Goal: Find specific page/section: Find specific page/section

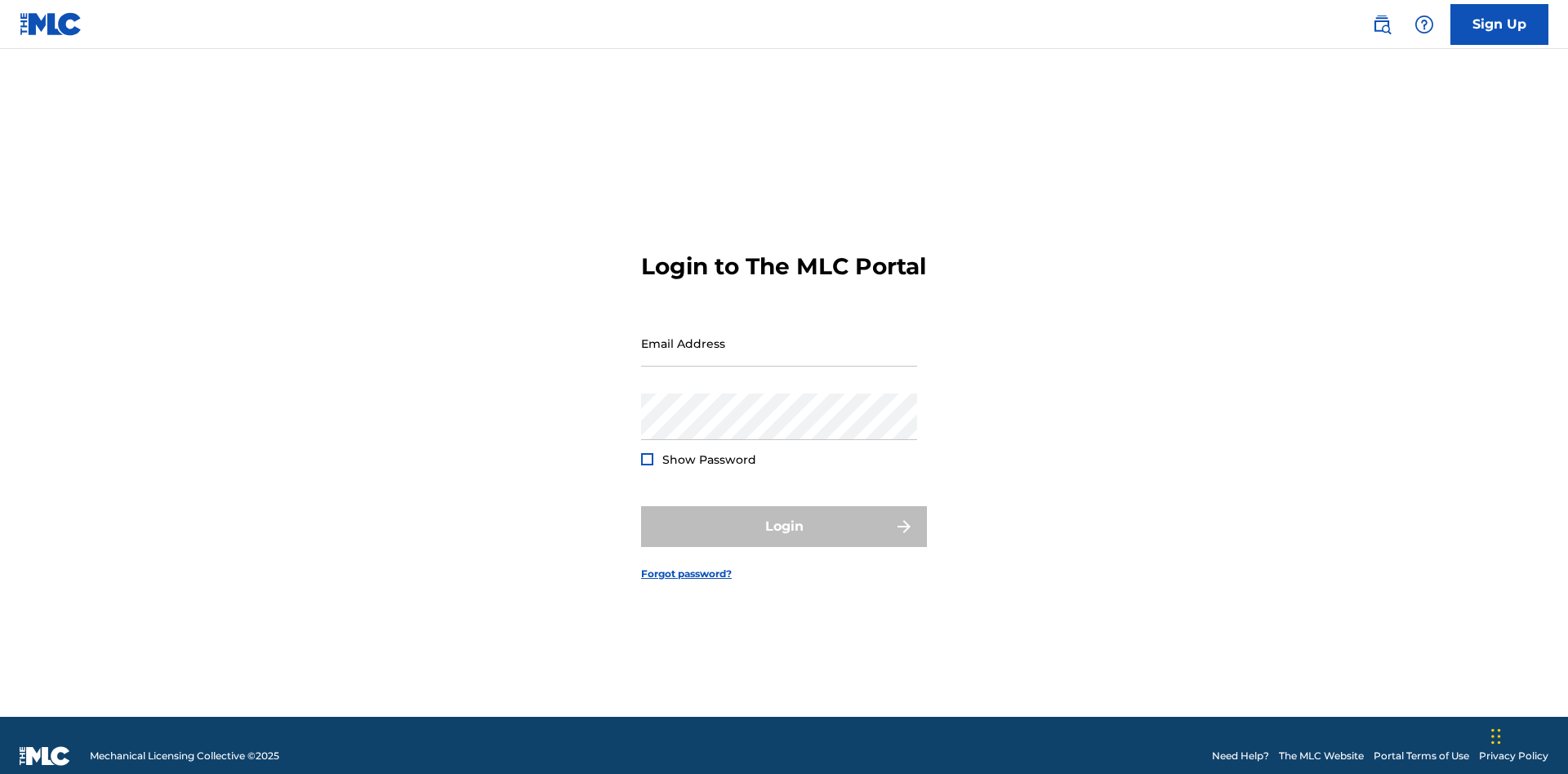
scroll to position [21, 0]
click at [779, 336] on input "Email Address" at bounding box center [779, 343] width 276 height 47
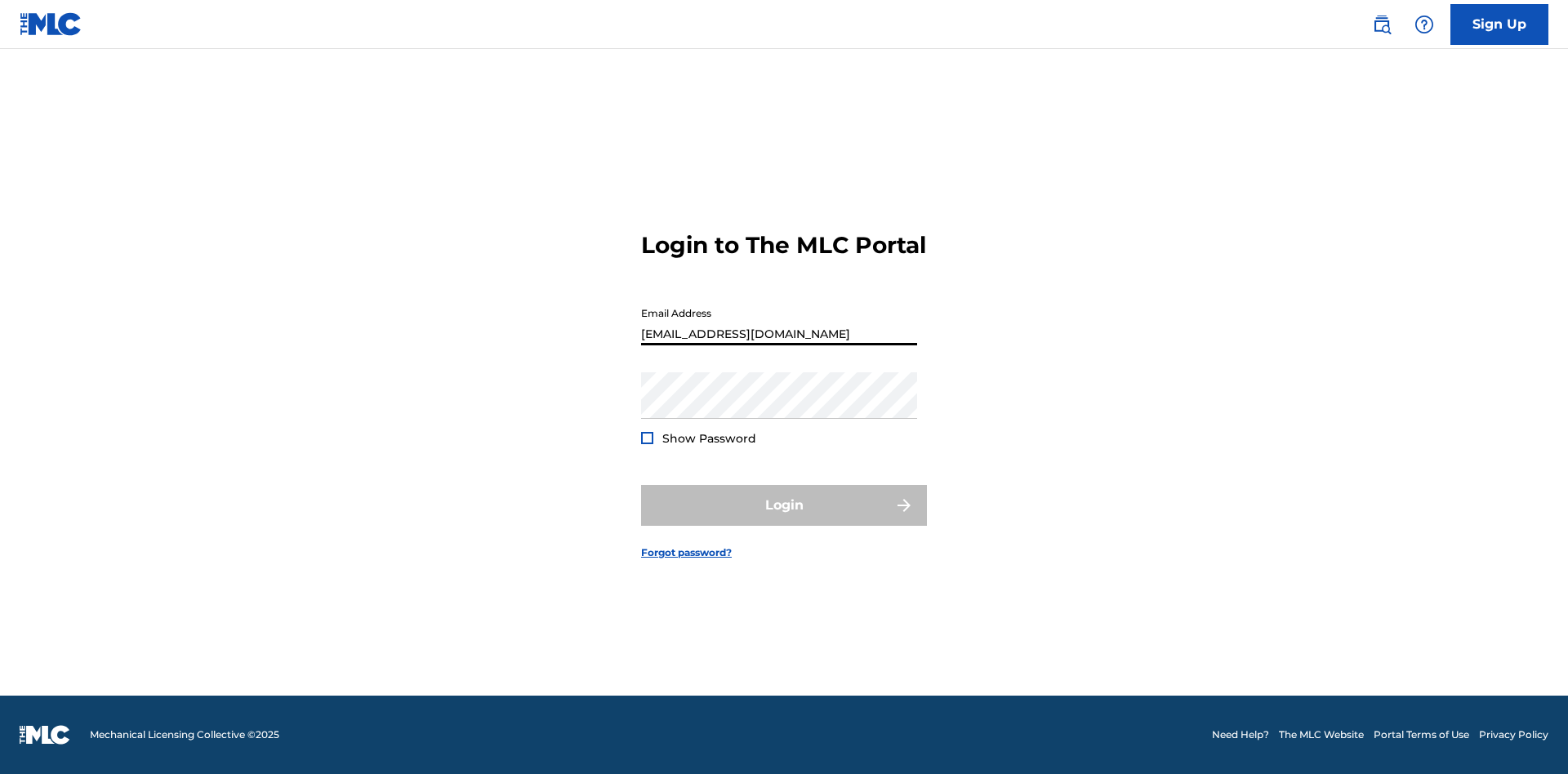
type input "[EMAIL_ADDRESS][DOMAIN_NAME]"
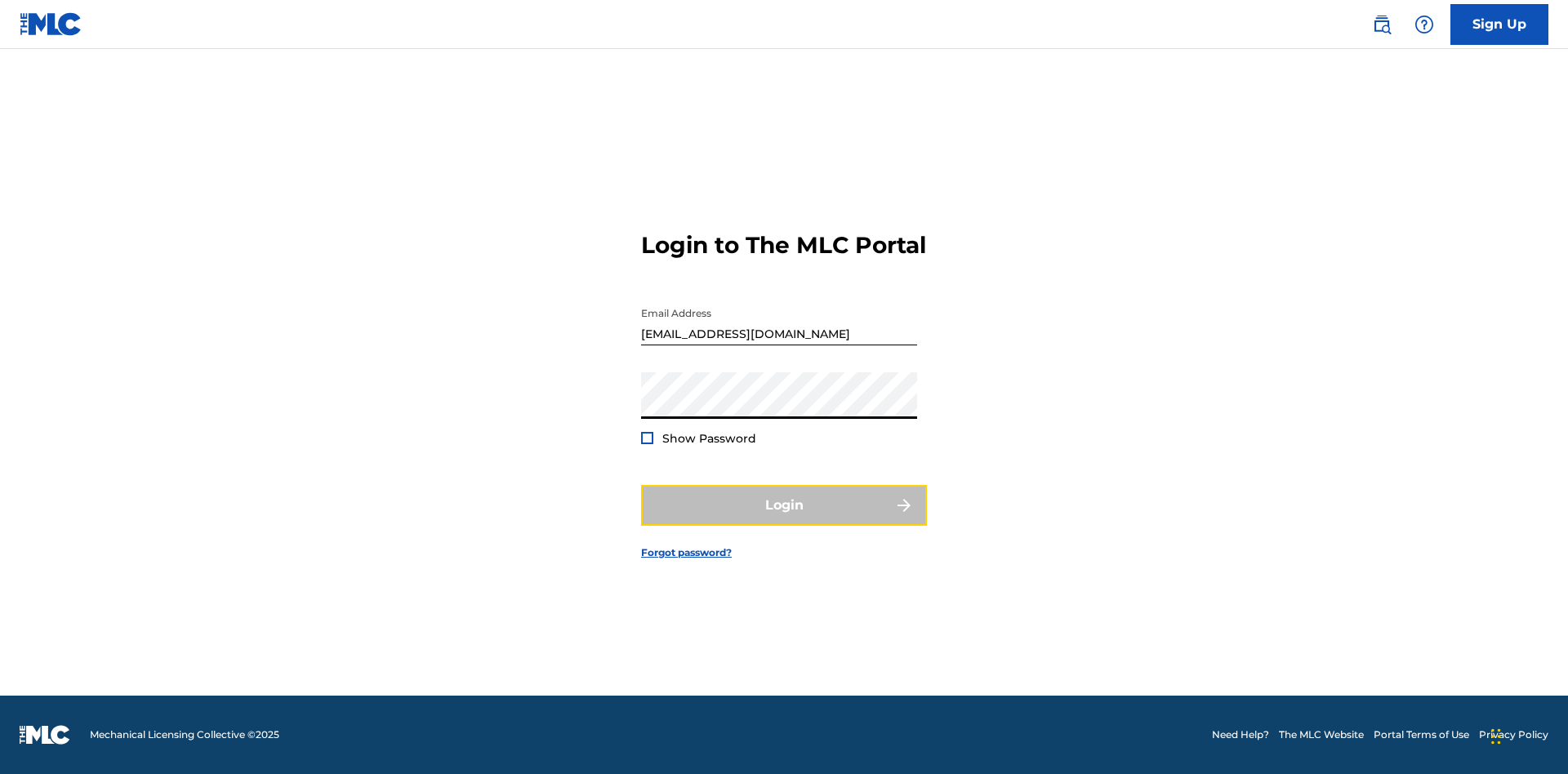
click at [784, 520] on button "Login" at bounding box center [784, 505] width 286 height 41
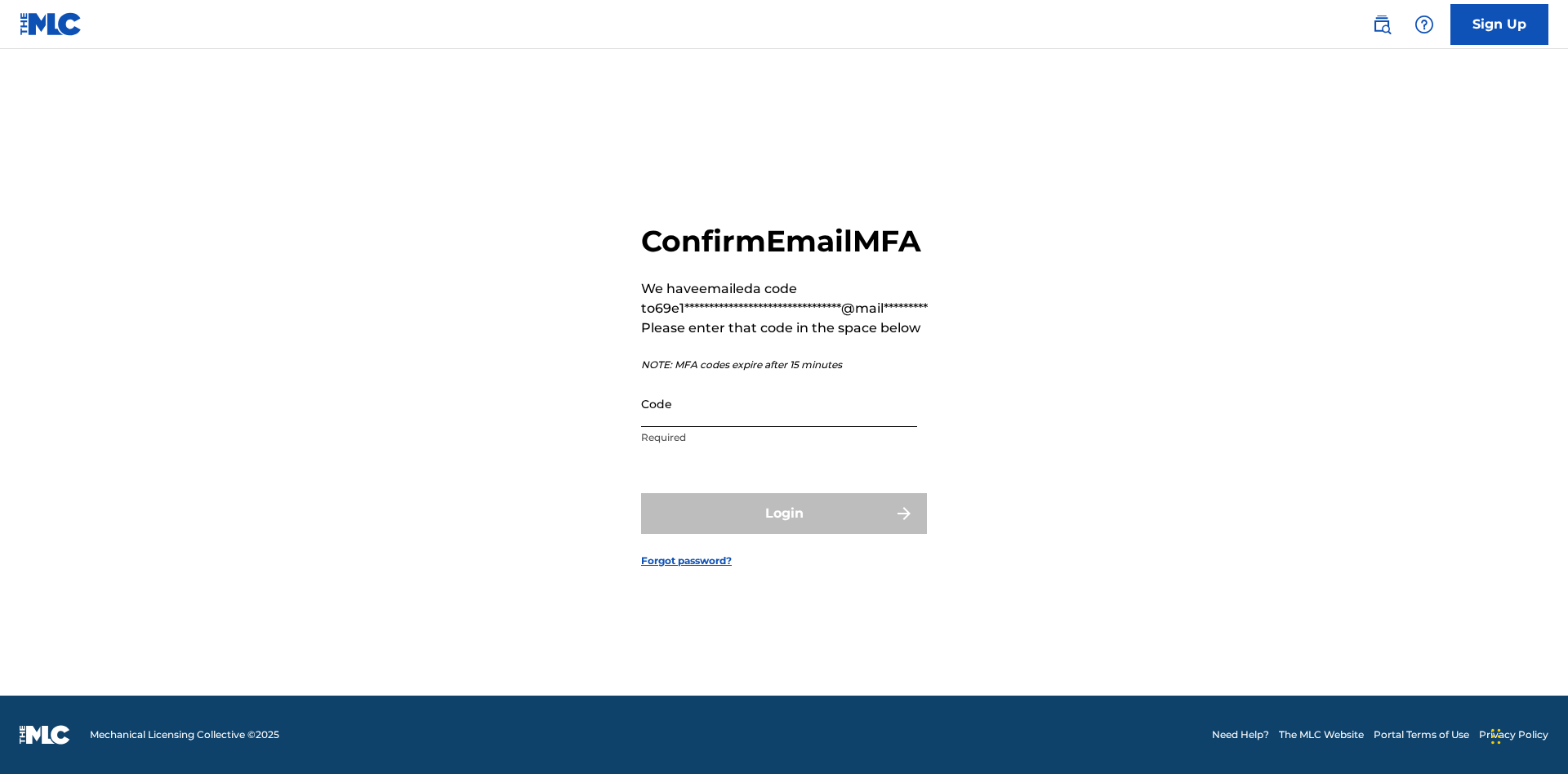
click at [779, 403] on input "Code" at bounding box center [779, 403] width 276 height 47
type input "196630"
click at [784, 513] on button "Login" at bounding box center [784, 513] width 286 height 41
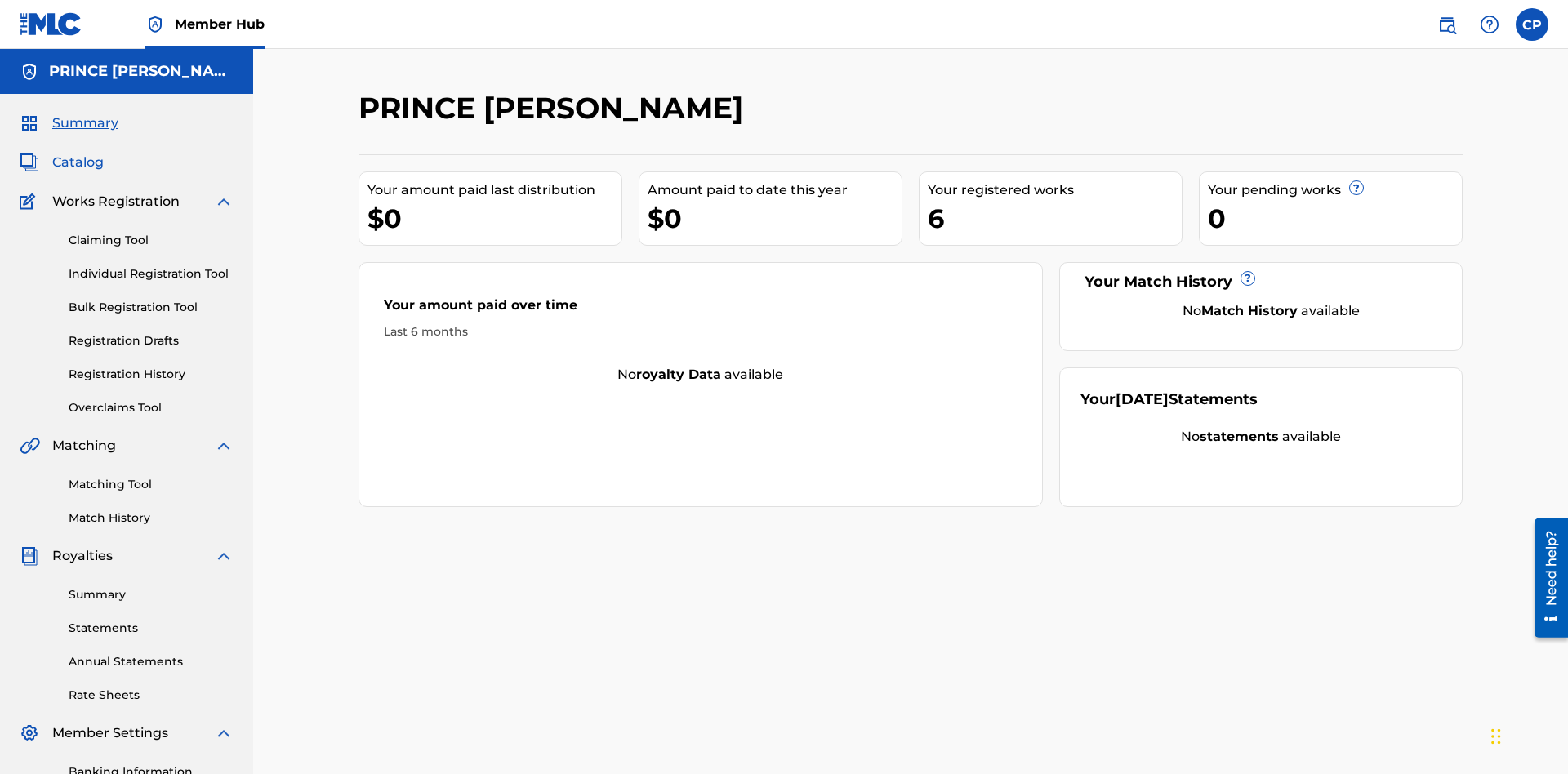
click at [78, 153] on span "Catalog" at bounding box center [78, 163] width 52 height 20
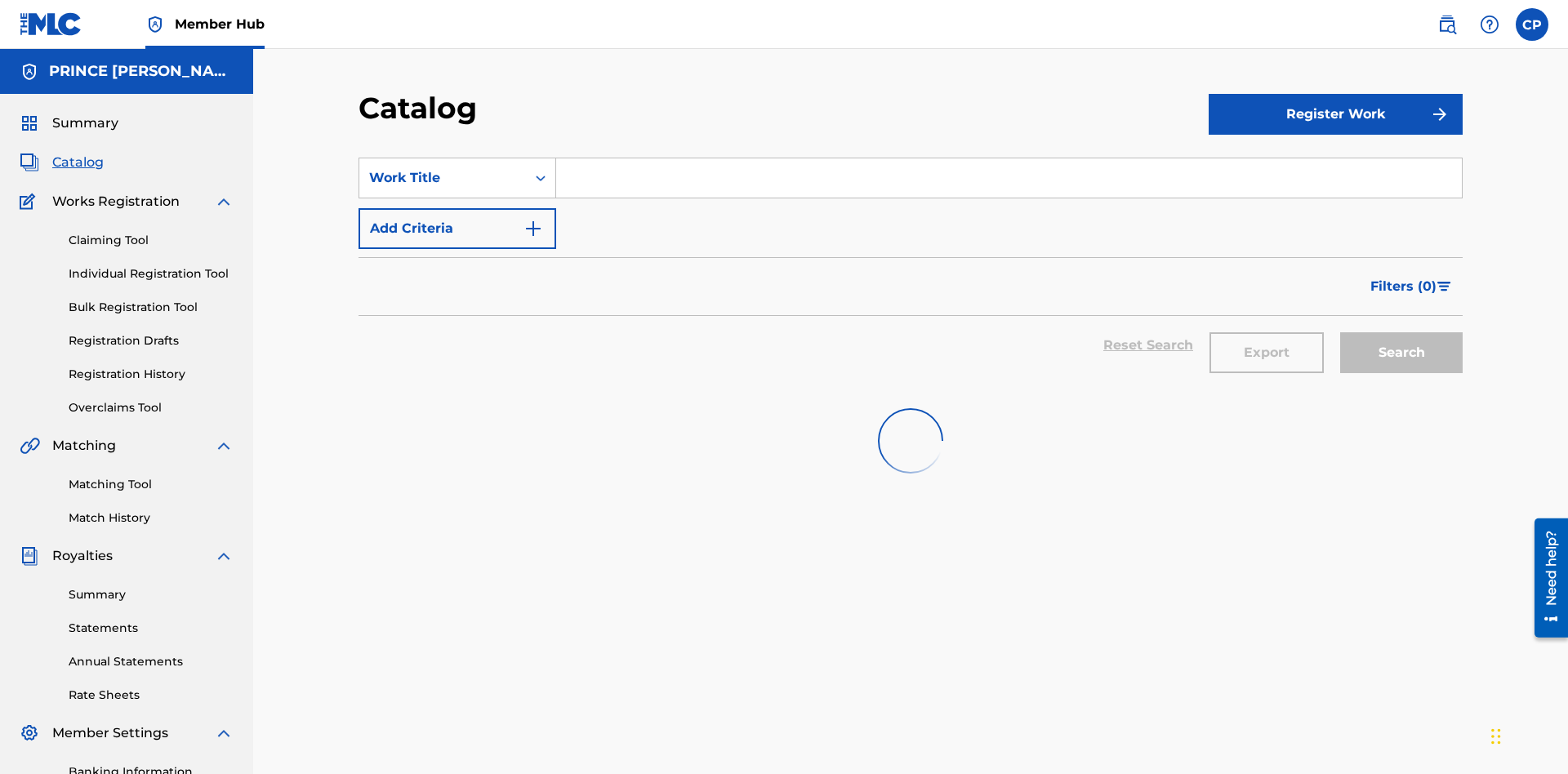
scroll to position [65, 0]
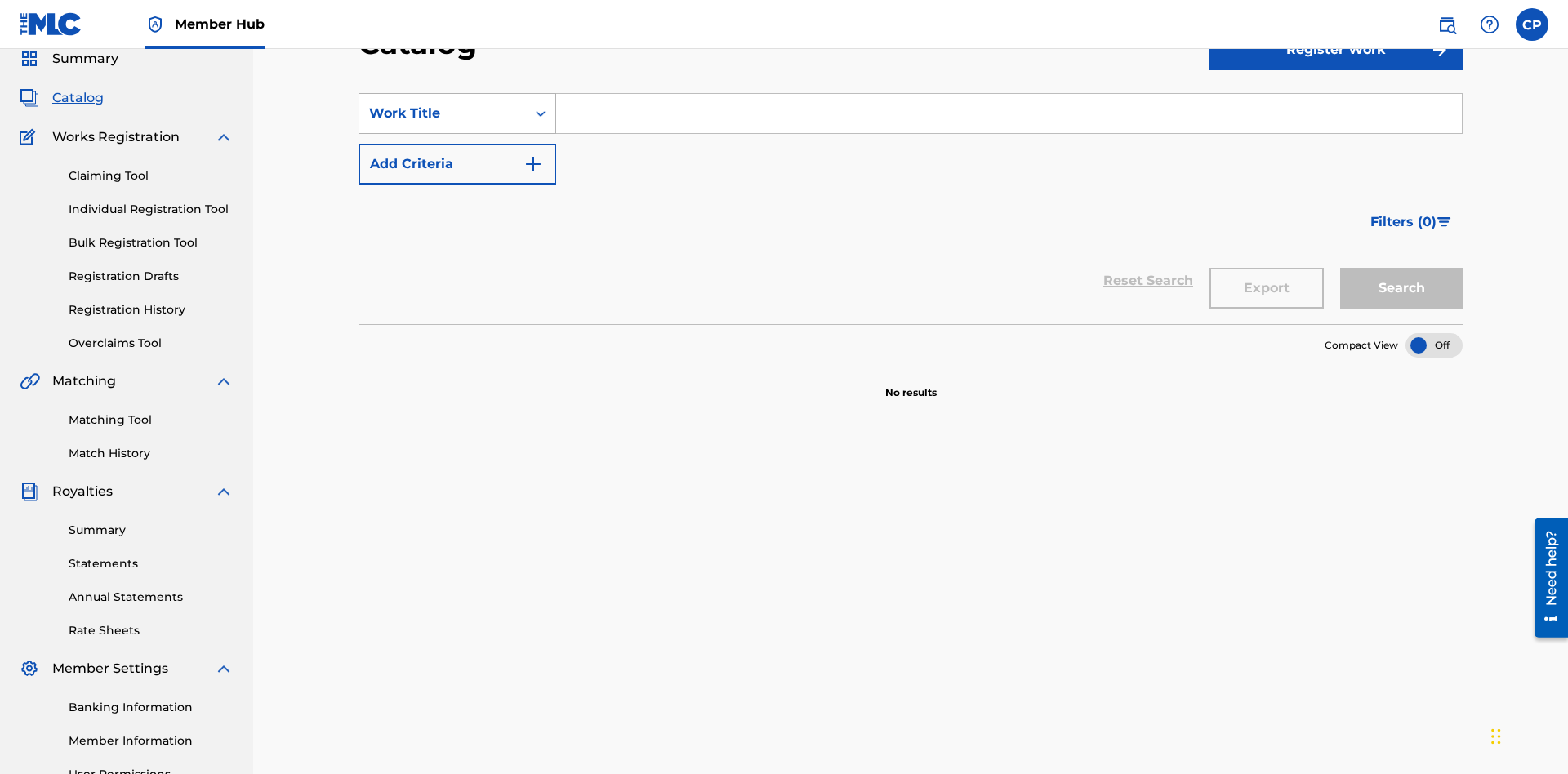
click at [442, 113] on div "Work Title" at bounding box center [442, 113] width 147 height 20
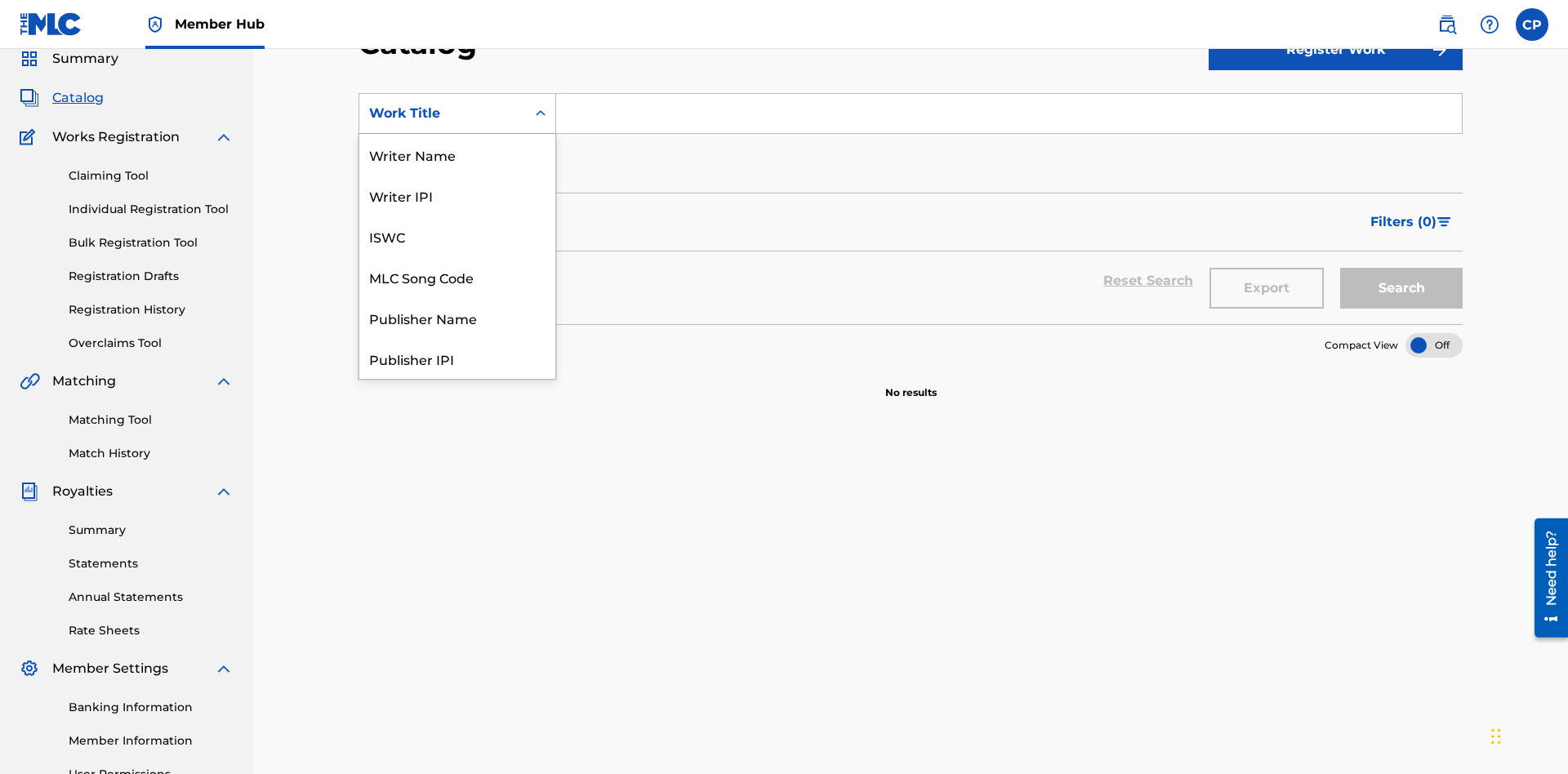
scroll to position [245, 0]
click at [457, 359] on div "Work Title" at bounding box center [457, 358] width 196 height 41
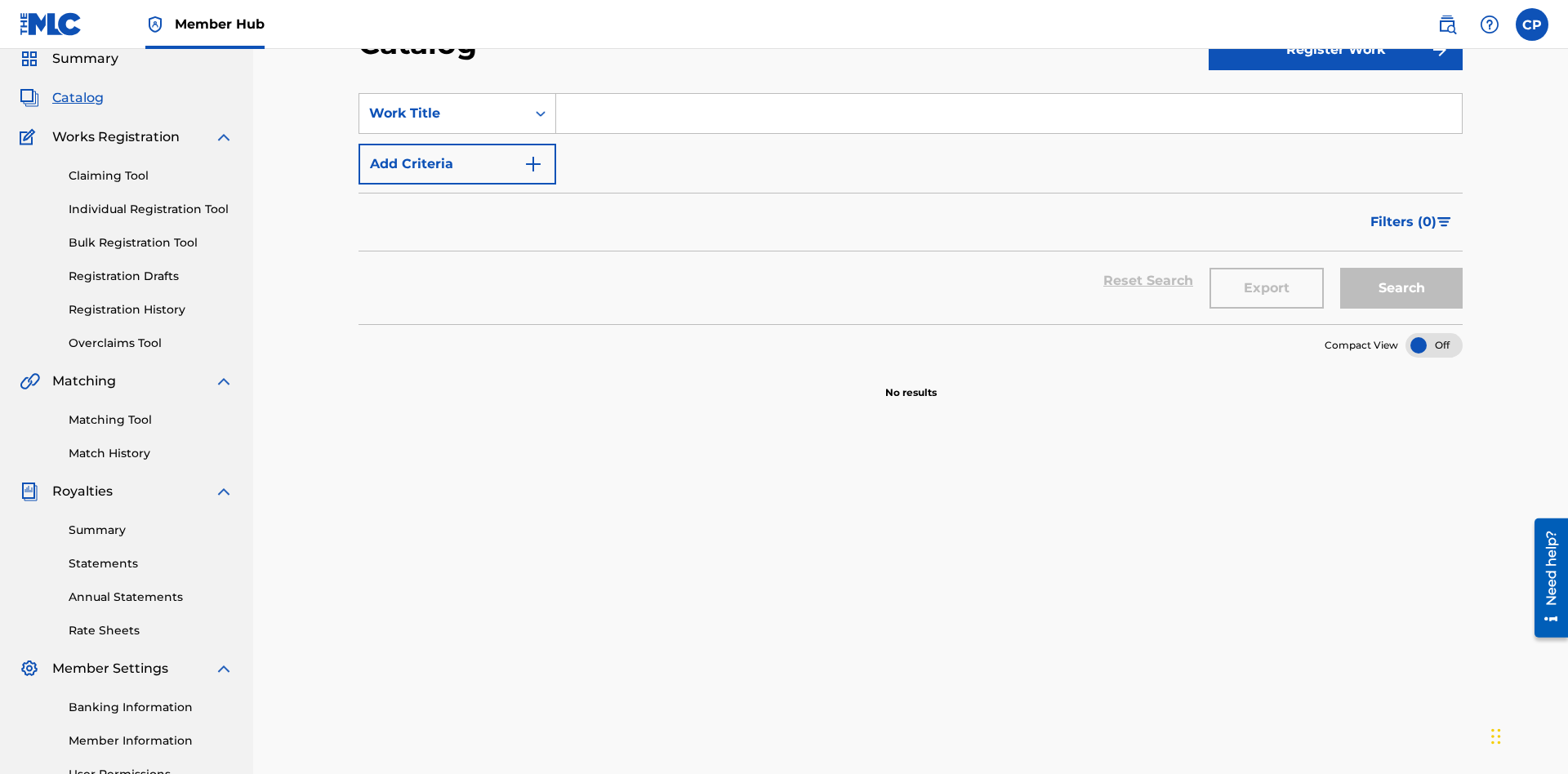
scroll to position [61, 0]
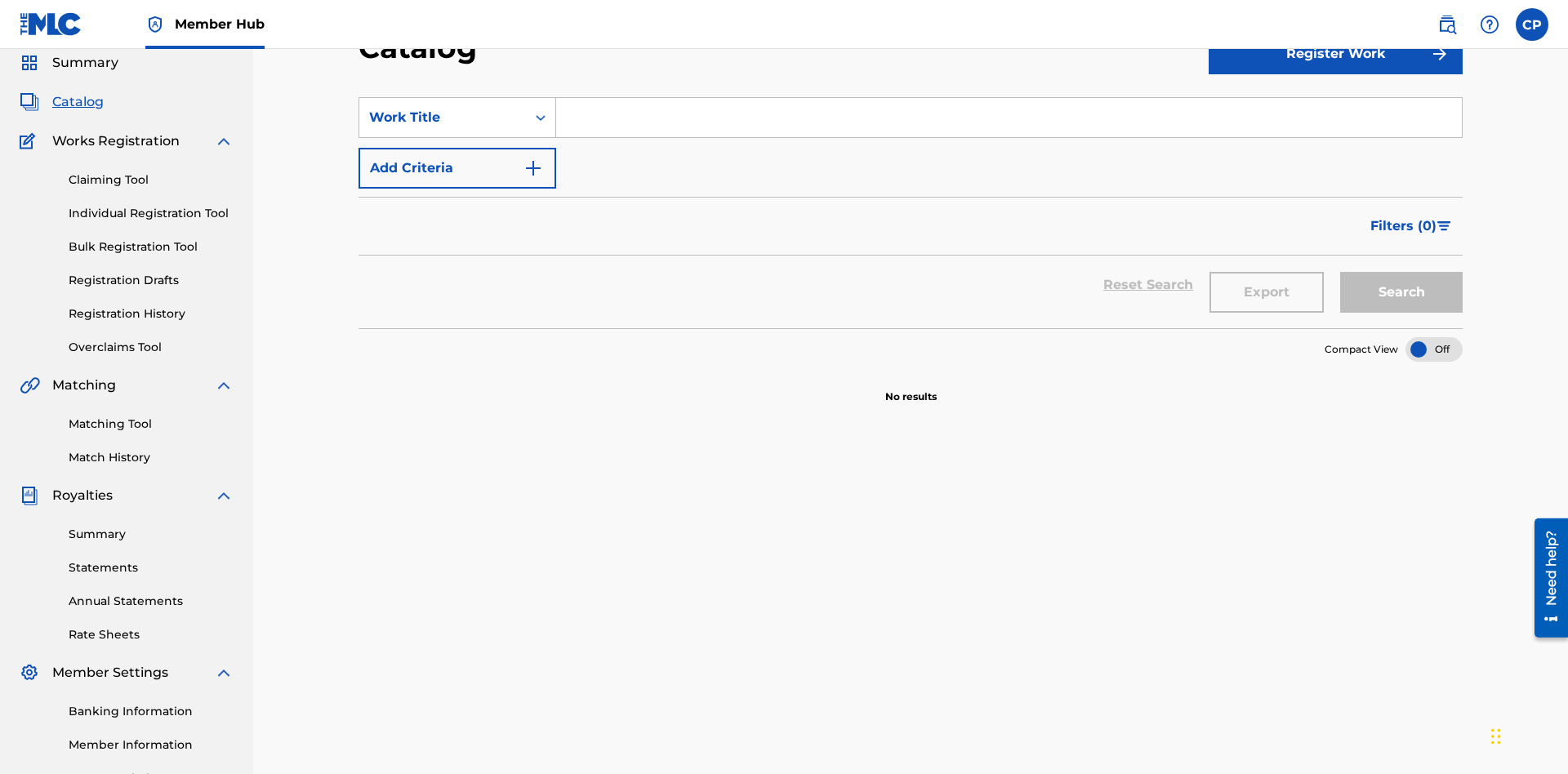
click at [1009, 117] on input "Search Form" at bounding box center [1009, 117] width 905 height 39
type input "HELLO"
click at [1401, 272] on button "Search" at bounding box center [1401, 292] width 122 height 41
